Goal: Information Seeking & Learning: Learn about a topic

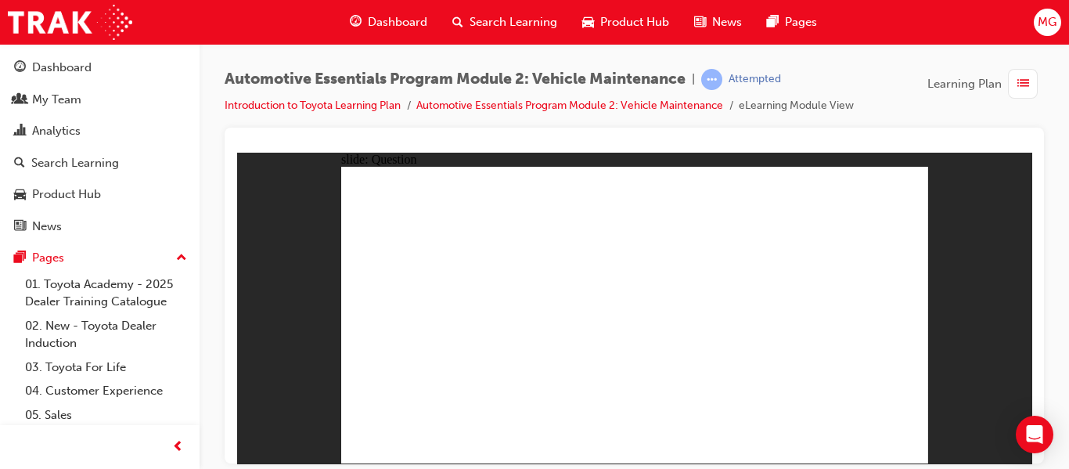
radio input "true"
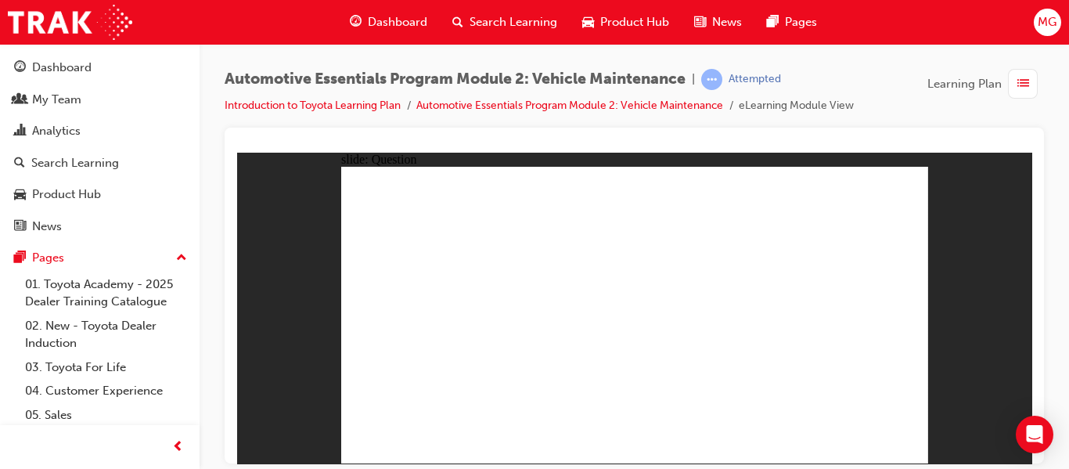
radio input "true"
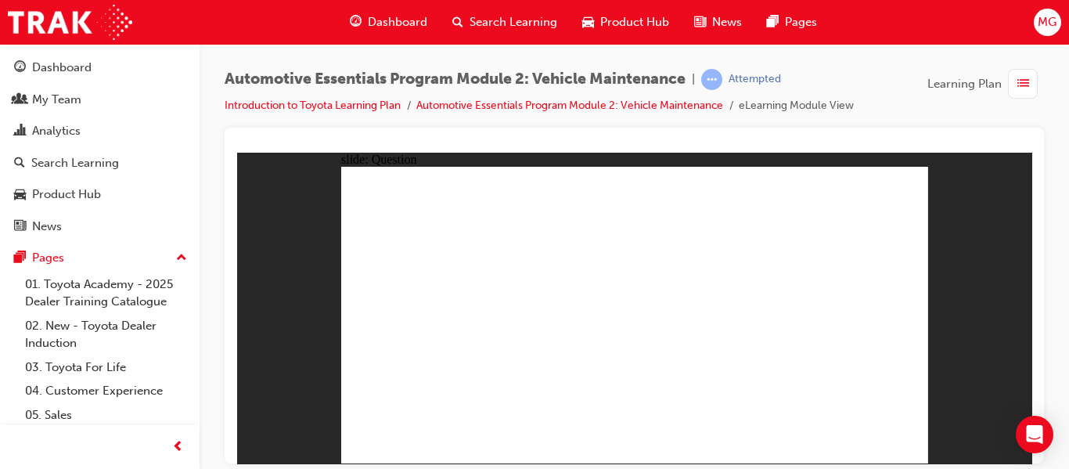
radio input "true"
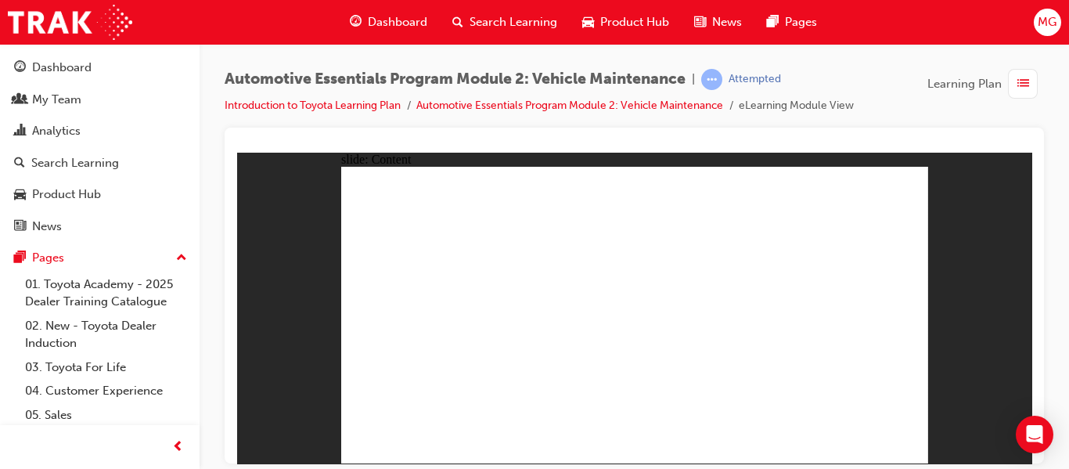
radio input "true"
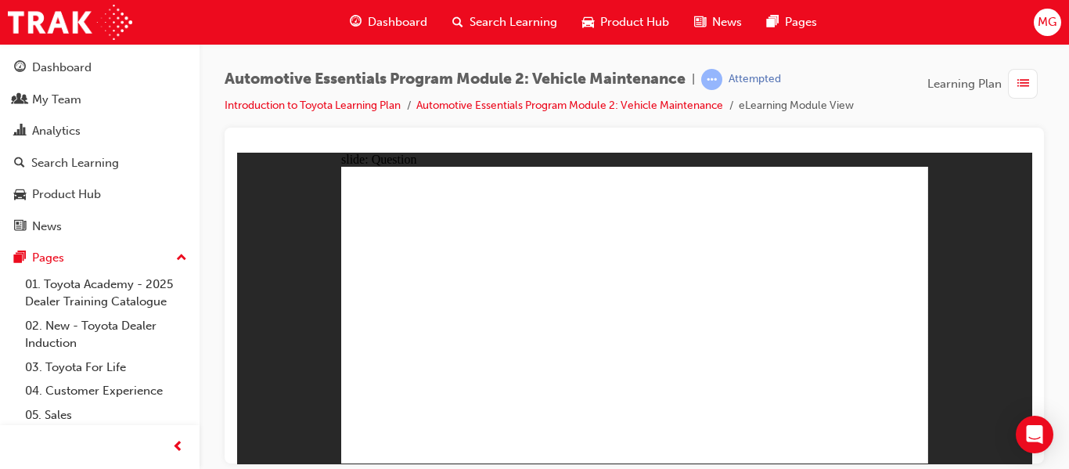
radio input "true"
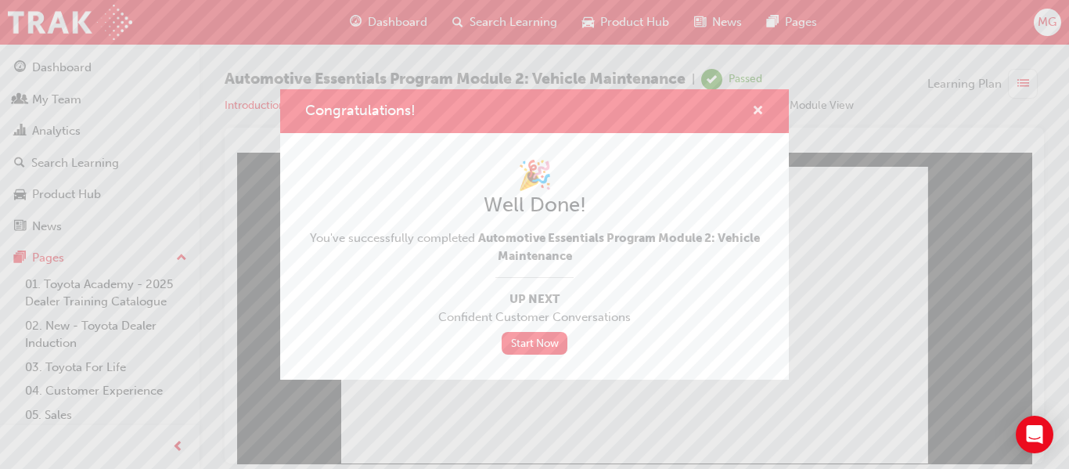
click at [754, 108] on span "cross-icon" at bounding box center [758, 112] width 12 height 14
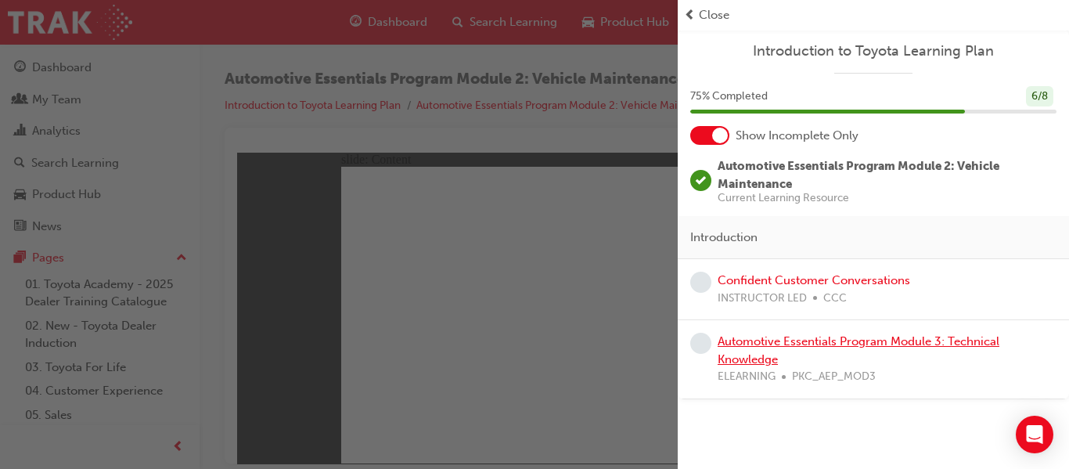
click at [804, 345] on link "Automotive Essentials Program Module 3: Technical Knowledge" at bounding box center [859, 350] width 282 height 32
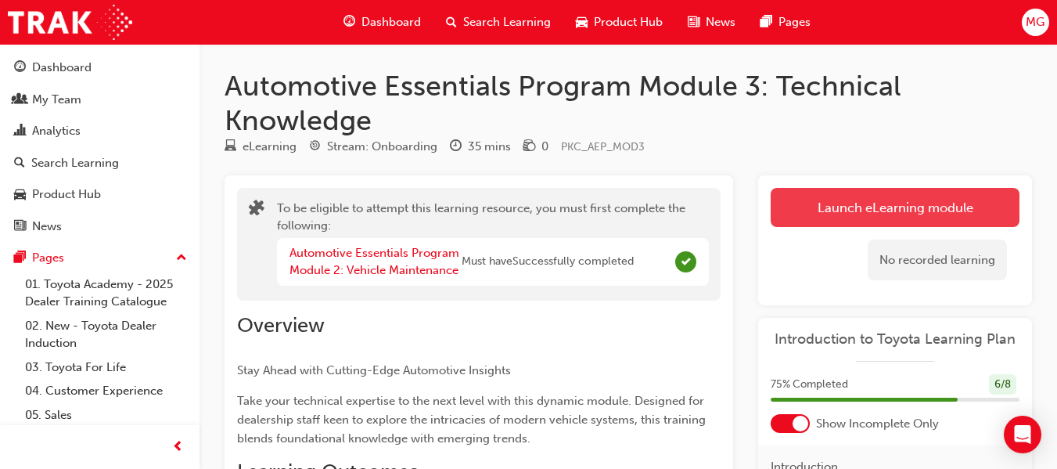
click at [955, 189] on button "Launch eLearning module" at bounding box center [895, 207] width 249 height 39
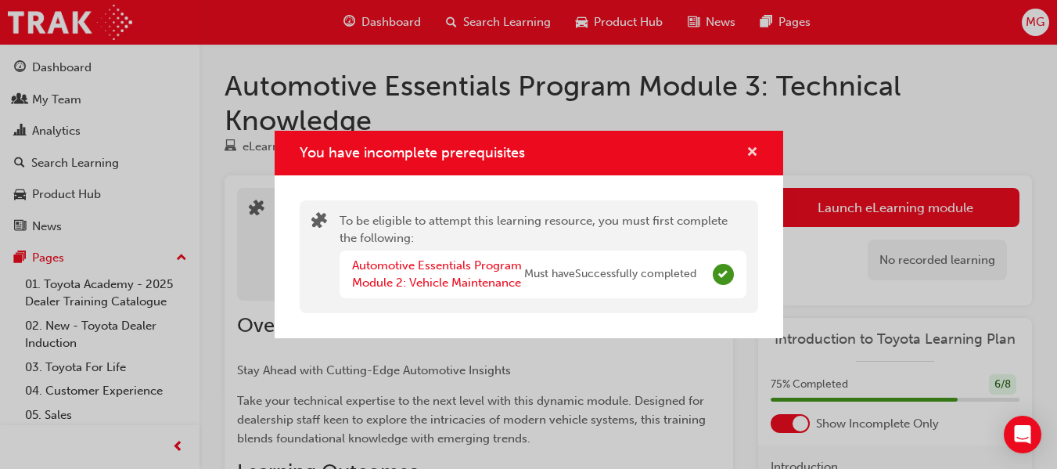
click at [754, 146] on span "cross-icon" at bounding box center [753, 153] width 12 height 14
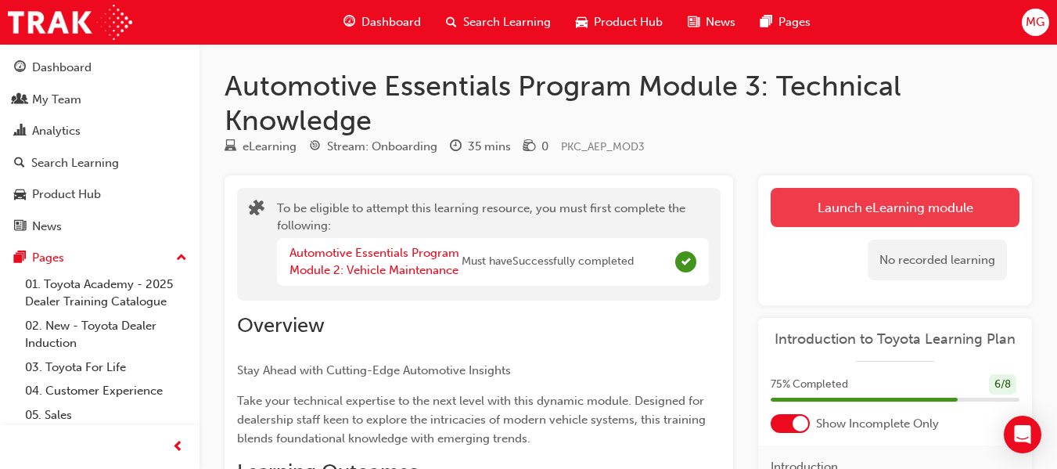
click at [859, 207] on button "Launch eLearning module" at bounding box center [895, 207] width 249 height 39
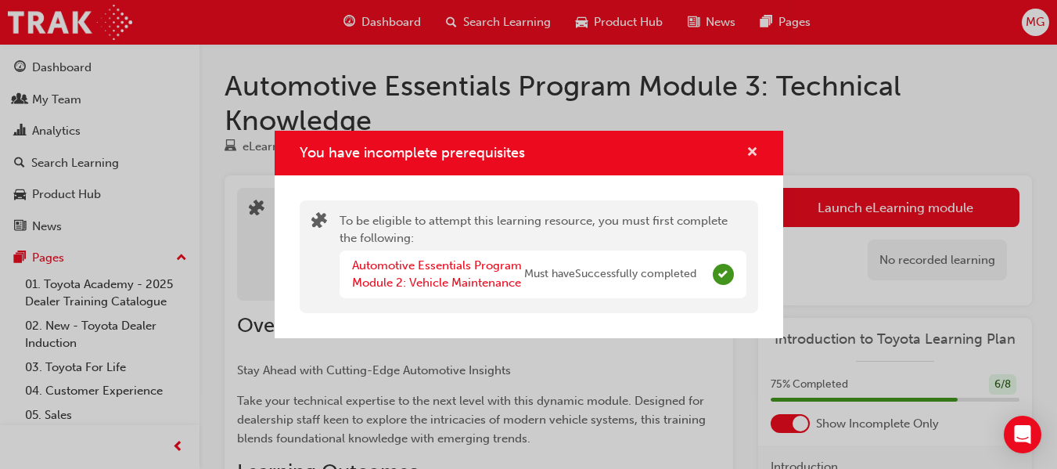
click at [750, 151] on span "cross-icon" at bounding box center [753, 153] width 12 height 14
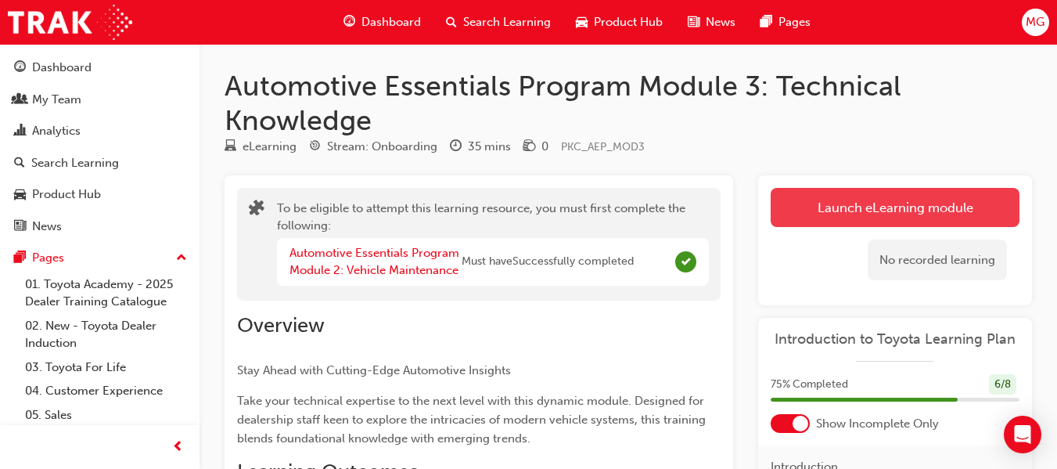
click at [847, 203] on button "Launch eLearning module" at bounding box center [895, 207] width 249 height 39
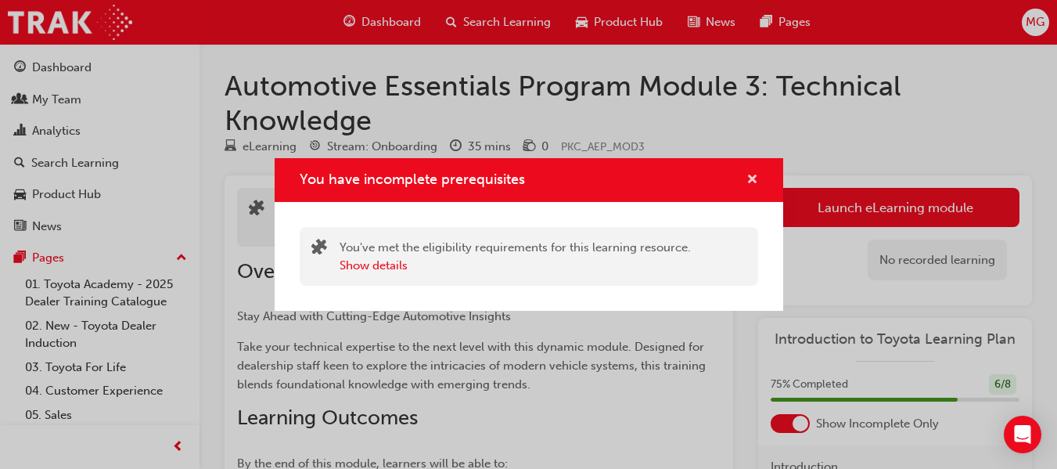
click at [755, 178] on span "cross-icon" at bounding box center [753, 181] width 12 height 14
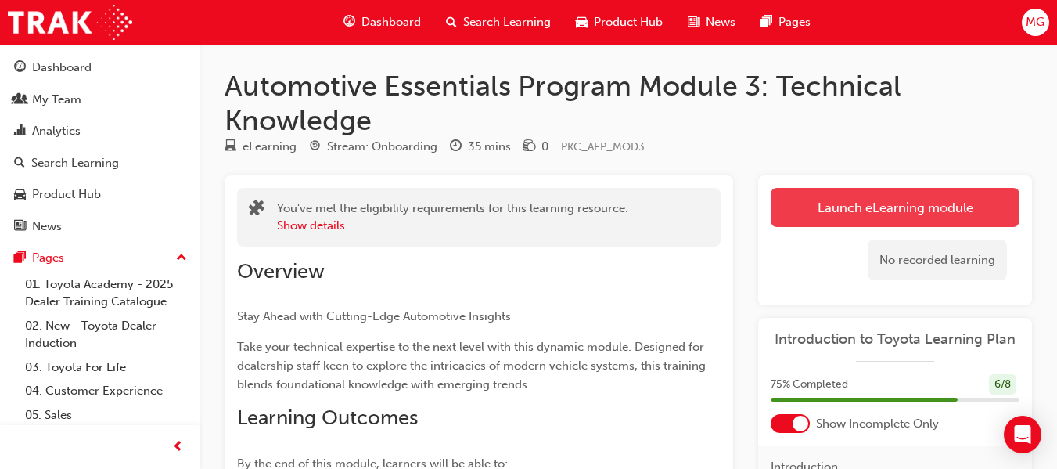
click at [861, 207] on button "Launch eLearning module" at bounding box center [895, 207] width 249 height 39
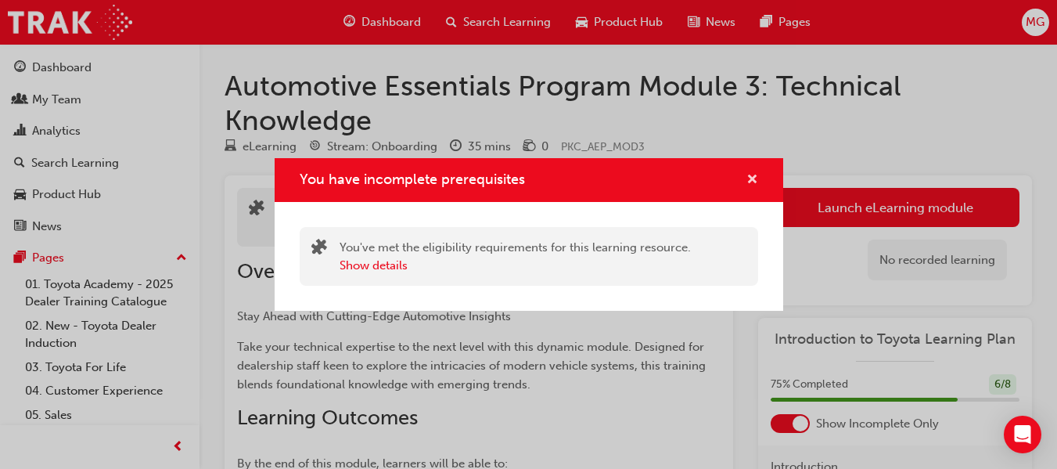
click at [754, 180] on span "cross-icon" at bounding box center [753, 181] width 12 height 14
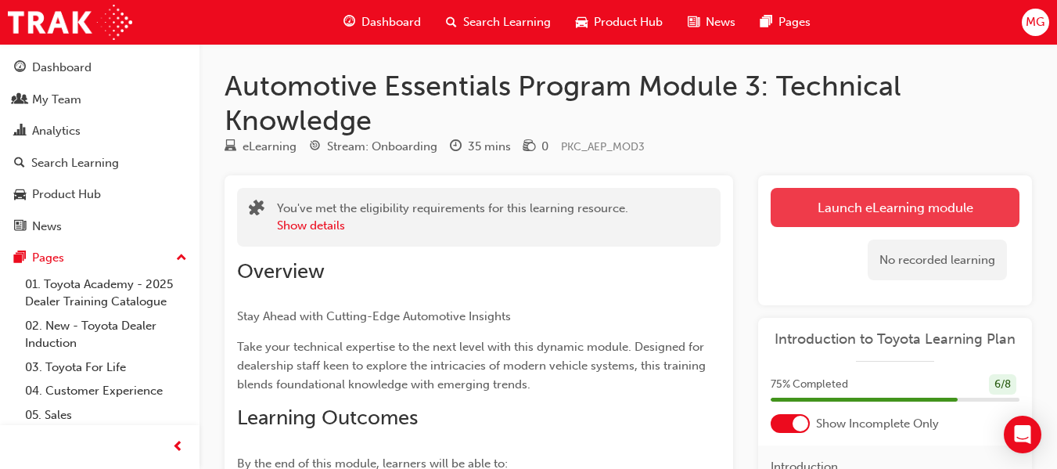
click at [847, 210] on button "Launch eLearning module" at bounding box center [895, 207] width 249 height 39
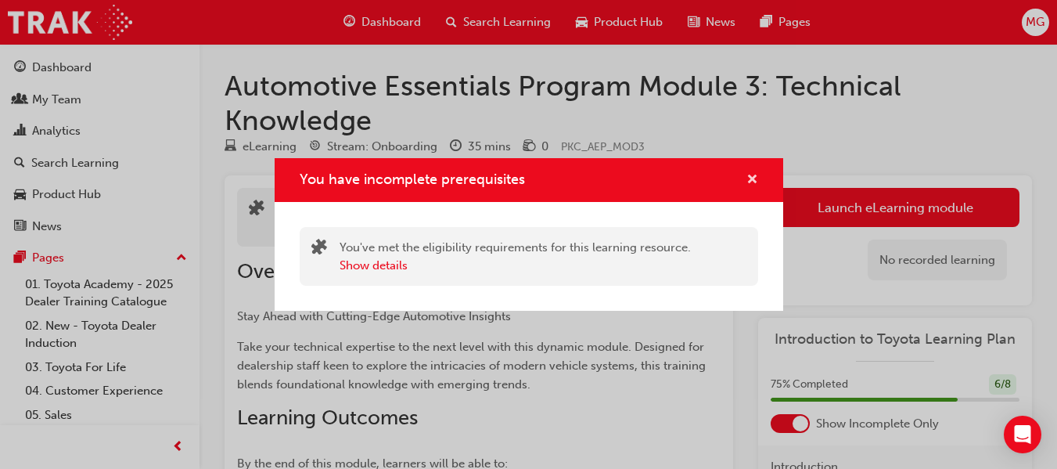
click at [754, 180] on span "cross-icon" at bounding box center [753, 181] width 12 height 14
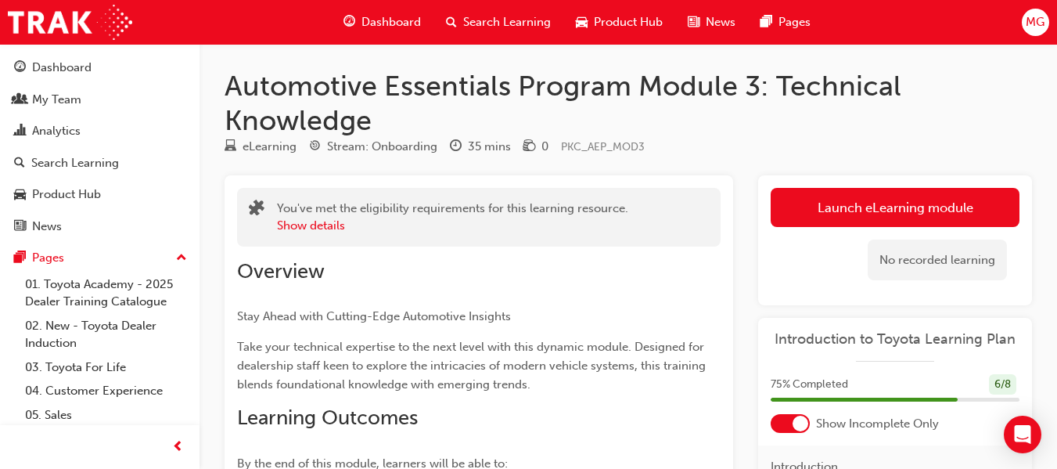
click at [397, 21] on span "Dashboard" at bounding box center [391, 22] width 59 height 18
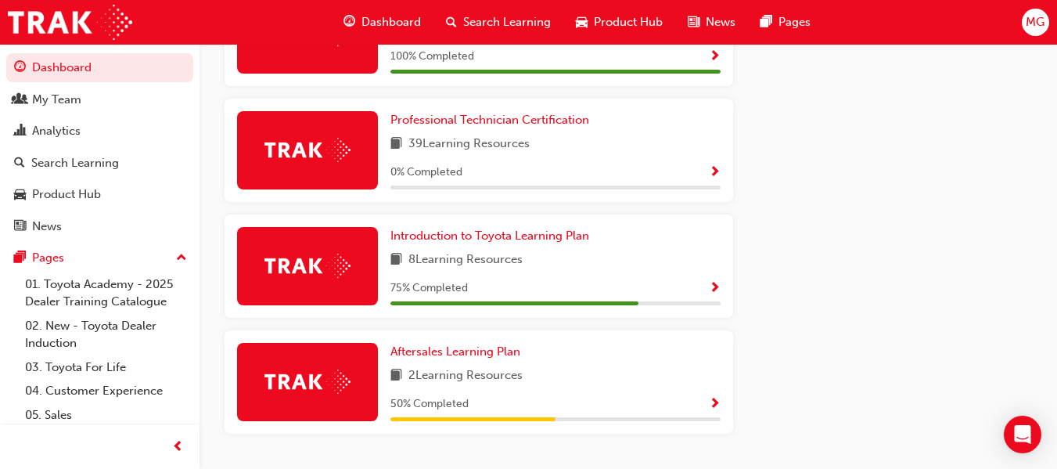
scroll to position [907, 0]
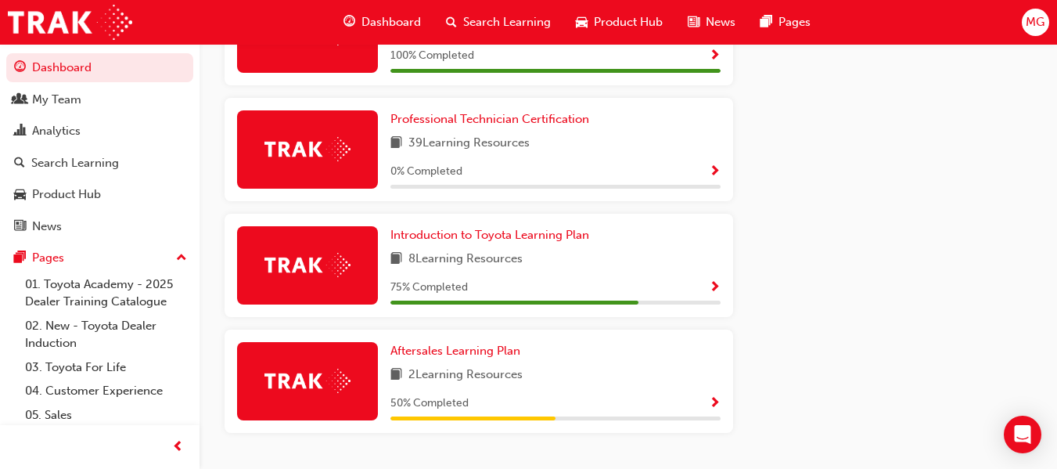
click at [717, 295] on span "Show Progress" at bounding box center [715, 288] width 12 height 14
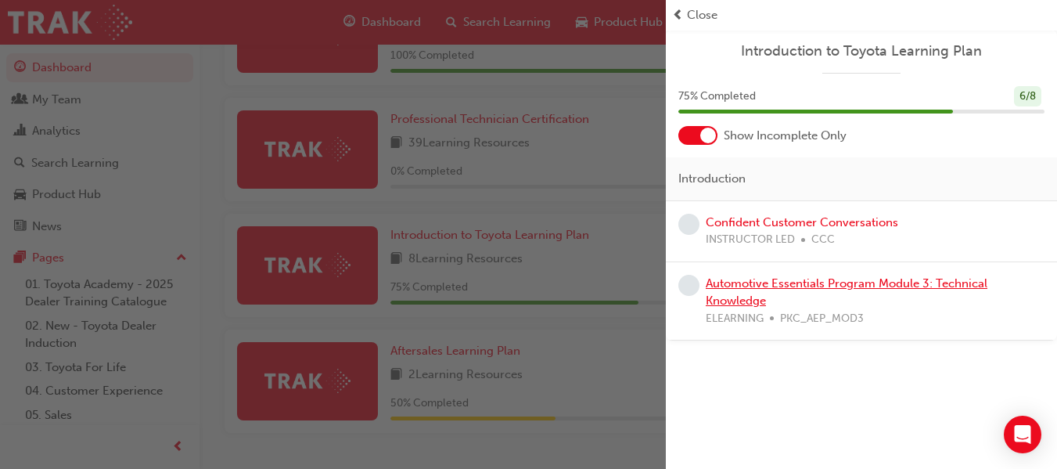
click at [822, 279] on link "Automotive Essentials Program Module 3: Technical Knowledge" at bounding box center [847, 292] width 282 height 32
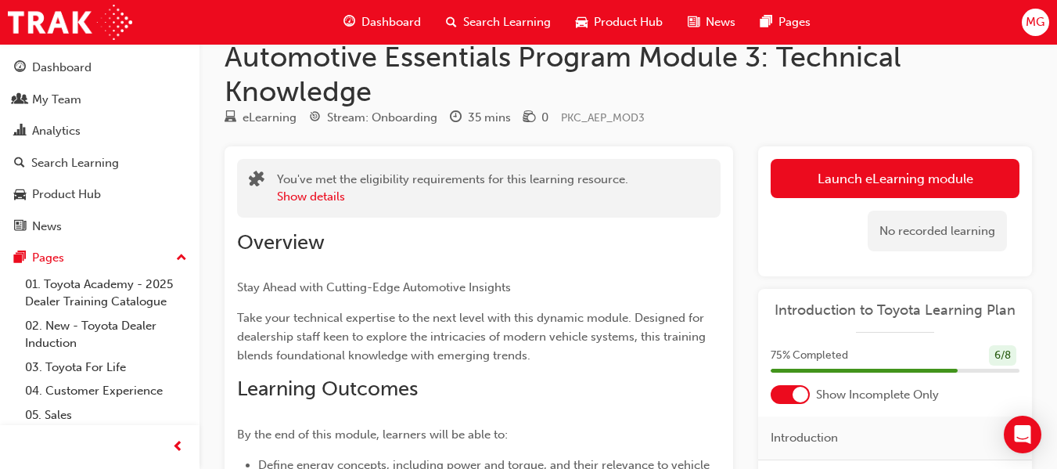
scroll to position [28, 0]
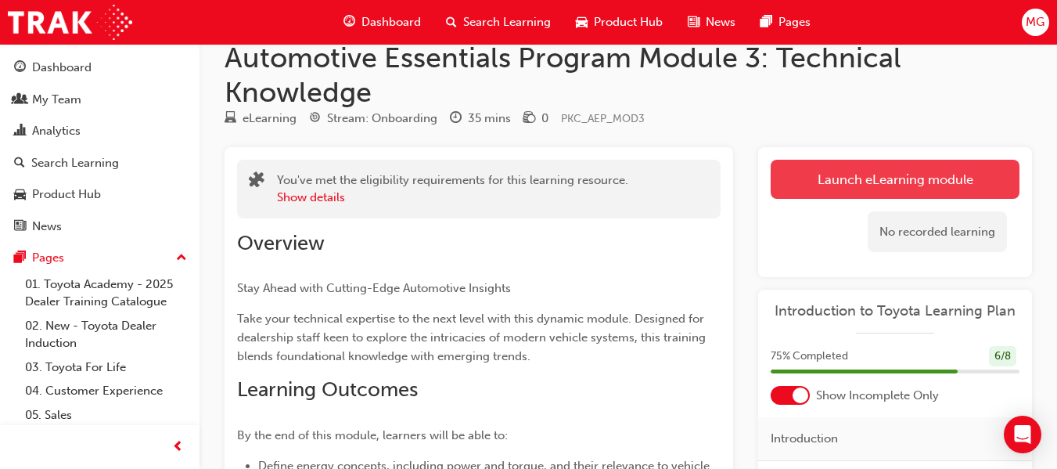
click at [888, 182] on link "Launch eLearning module" at bounding box center [895, 179] width 249 height 39
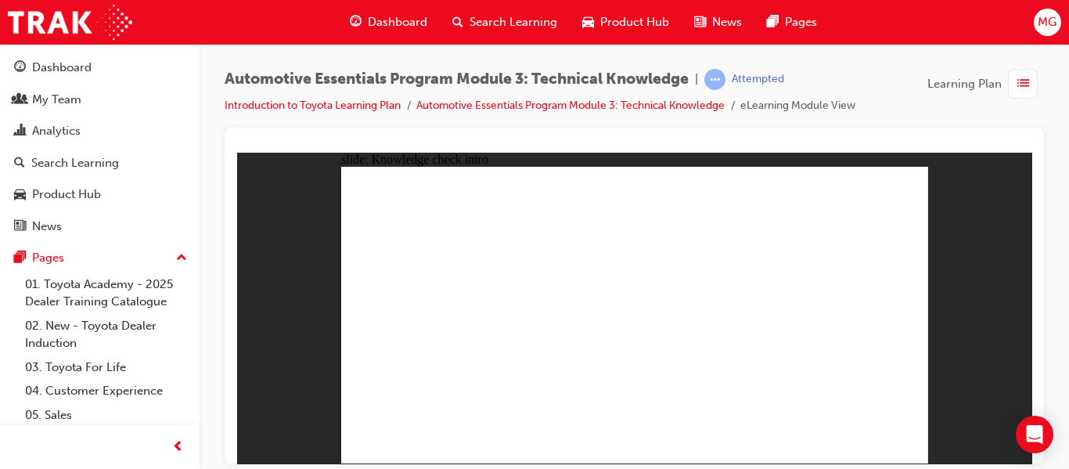
radio input "true"
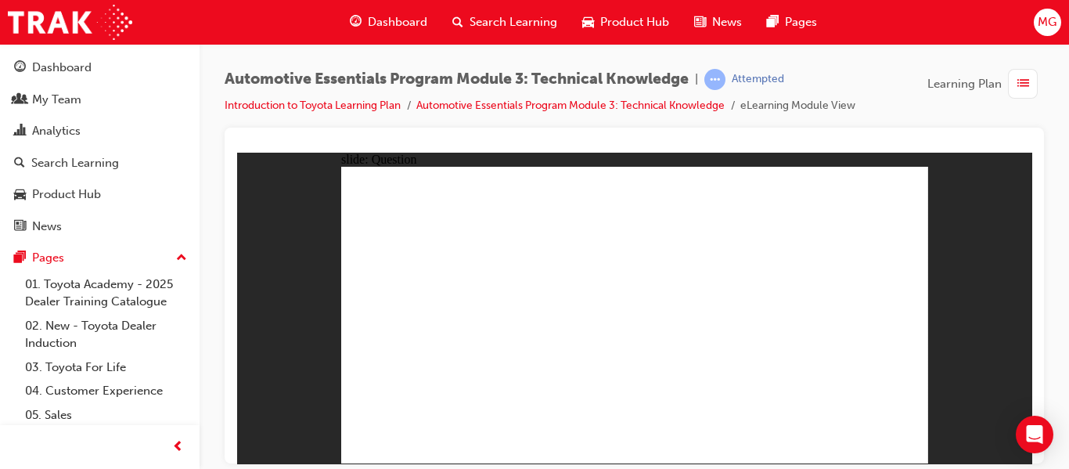
radio input "true"
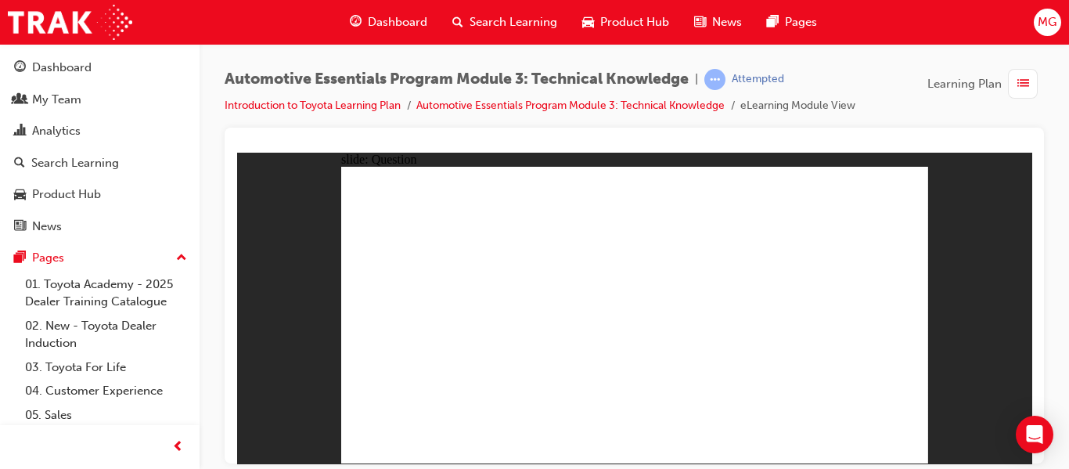
radio input "true"
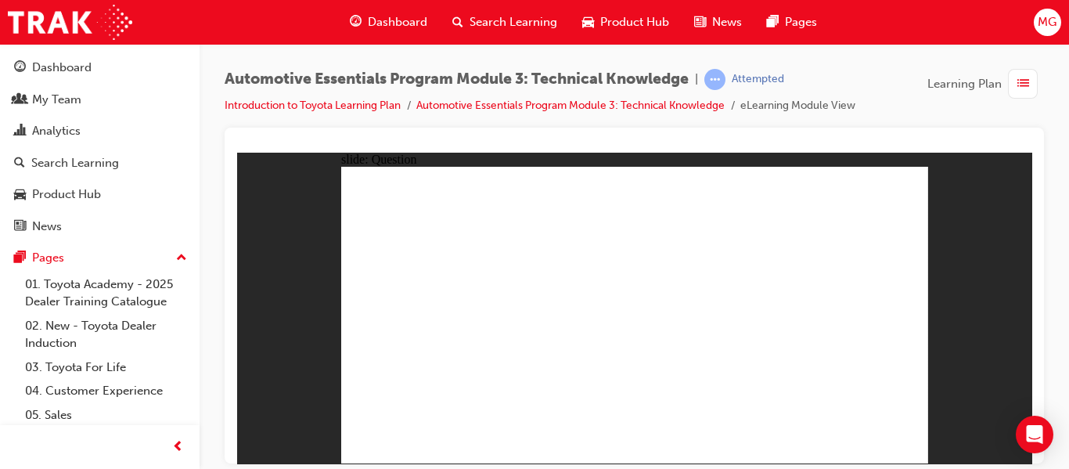
radio input "true"
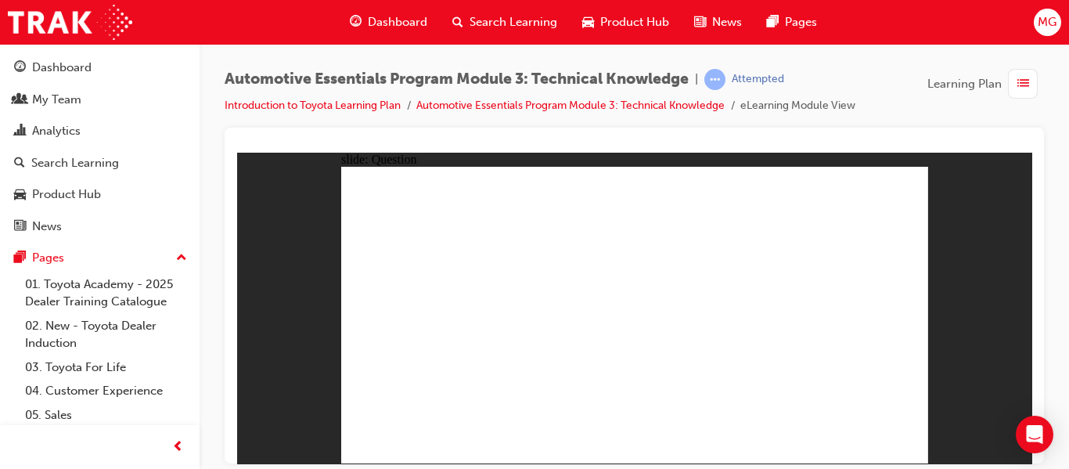
radio input "true"
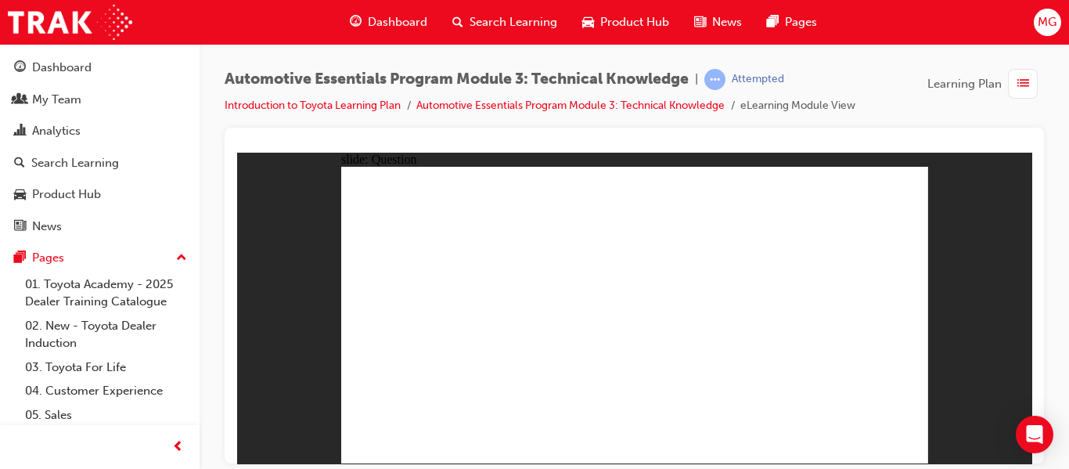
radio input "true"
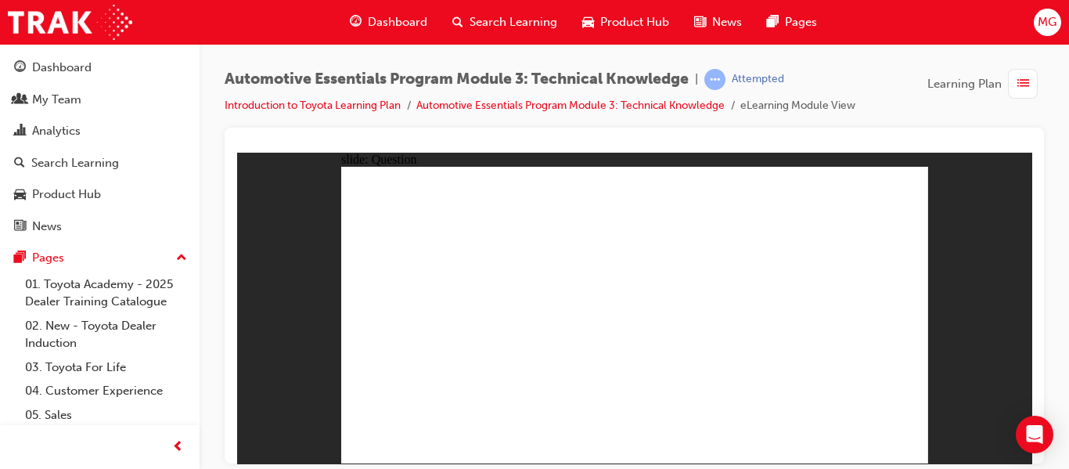
radio input "true"
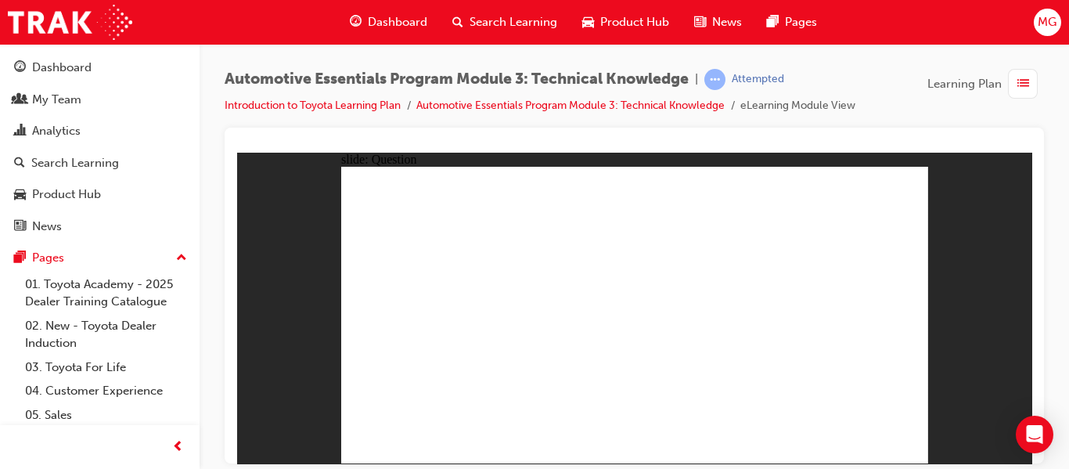
radio input "true"
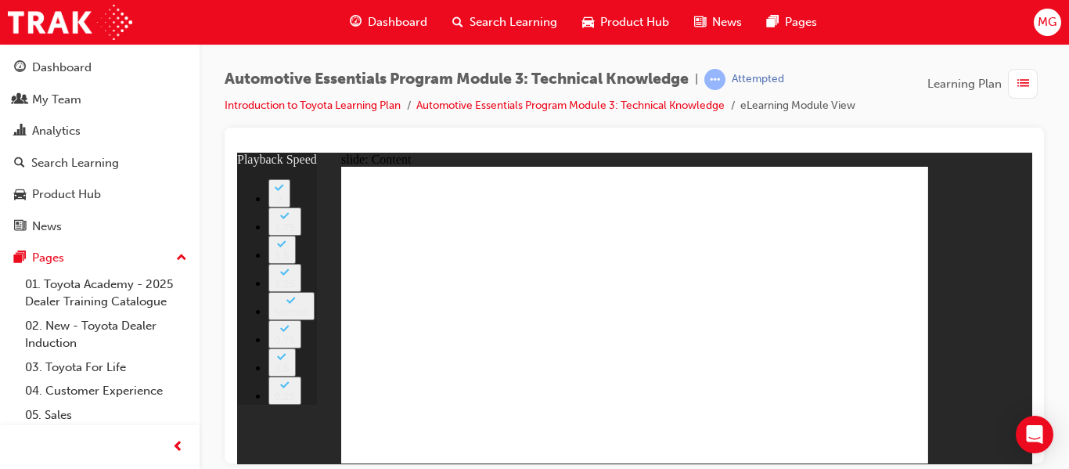
type input "227"
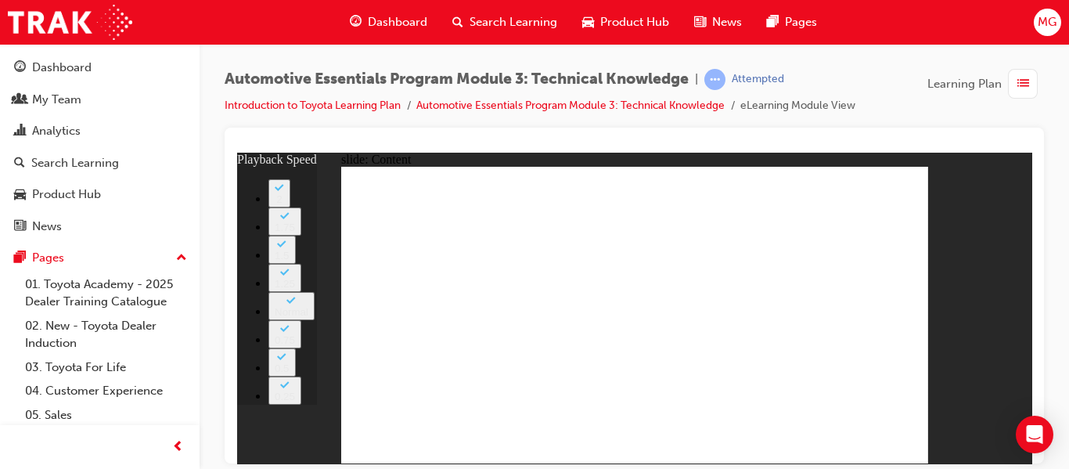
type input "20"
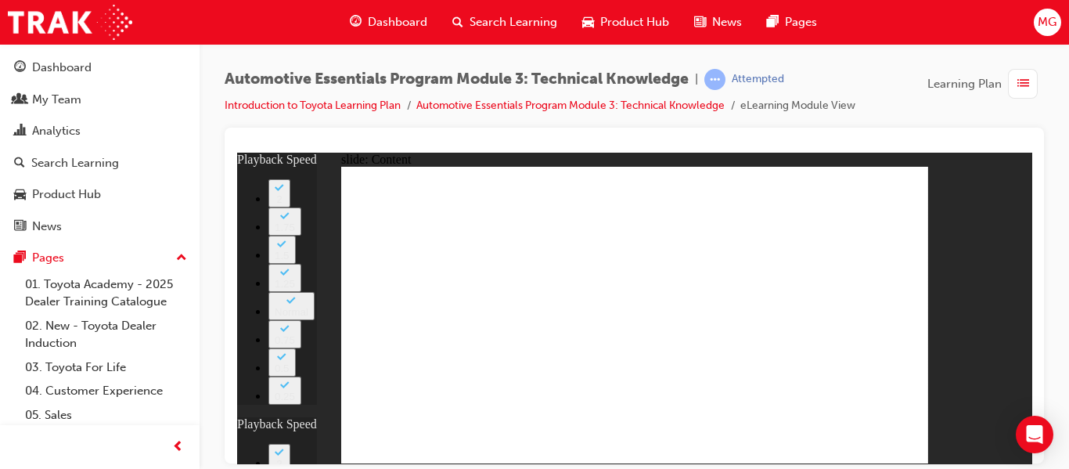
type input "3"
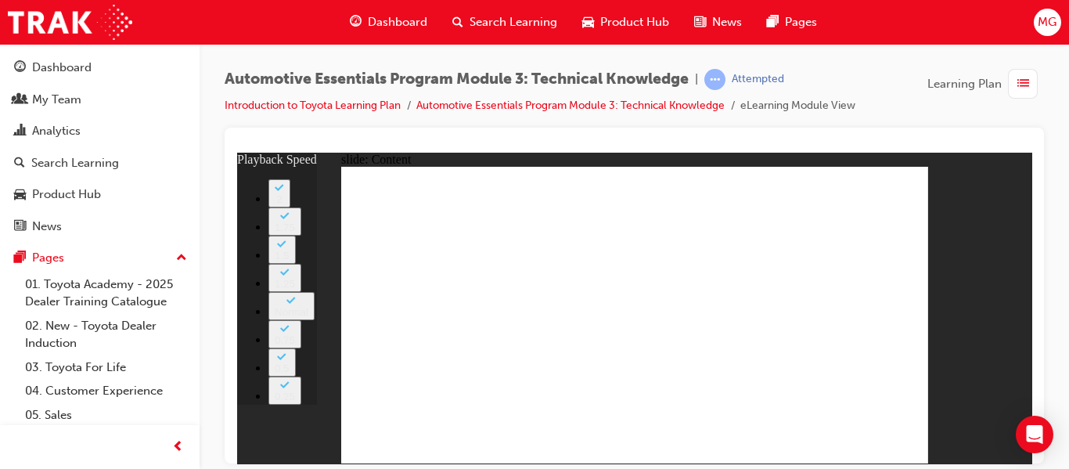
type input "18"
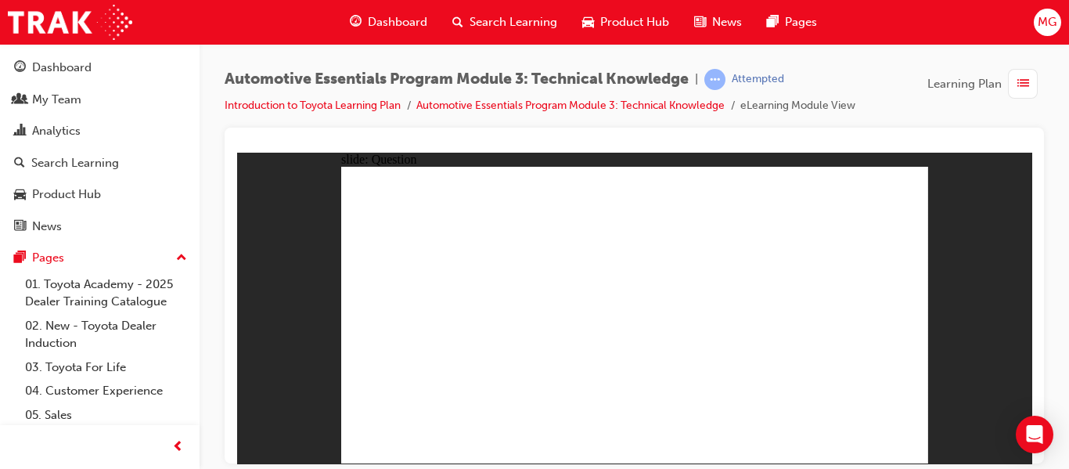
radio input "true"
